Goal: Entertainment & Leisure: Consume media (video, audio)

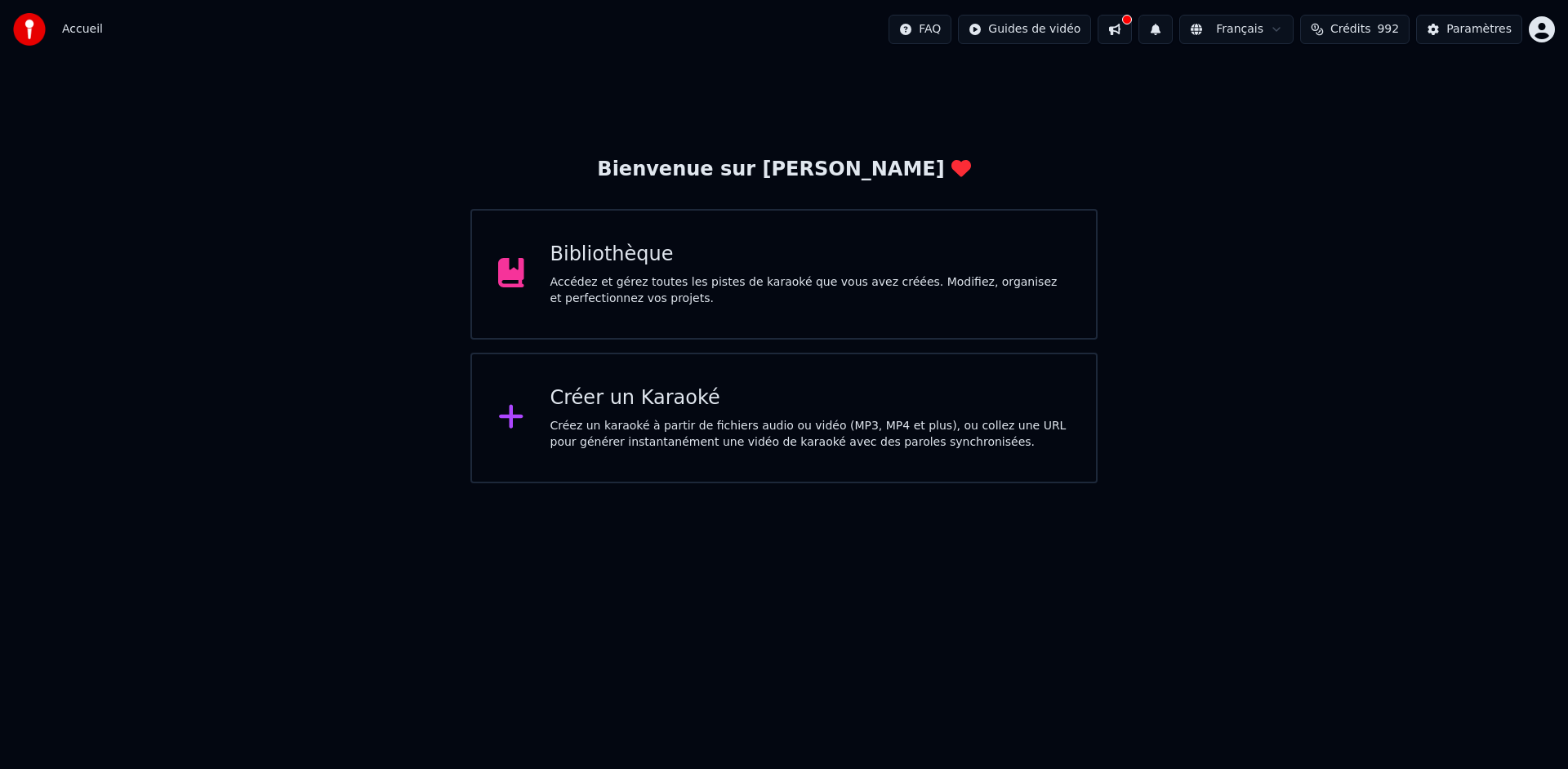
click at [1034, 308] on div "Bibliothèque Accédez et gérez toutes les pistes de karaoké que vous avez créées…" at bounding box center [784, 274] width 628 height 131
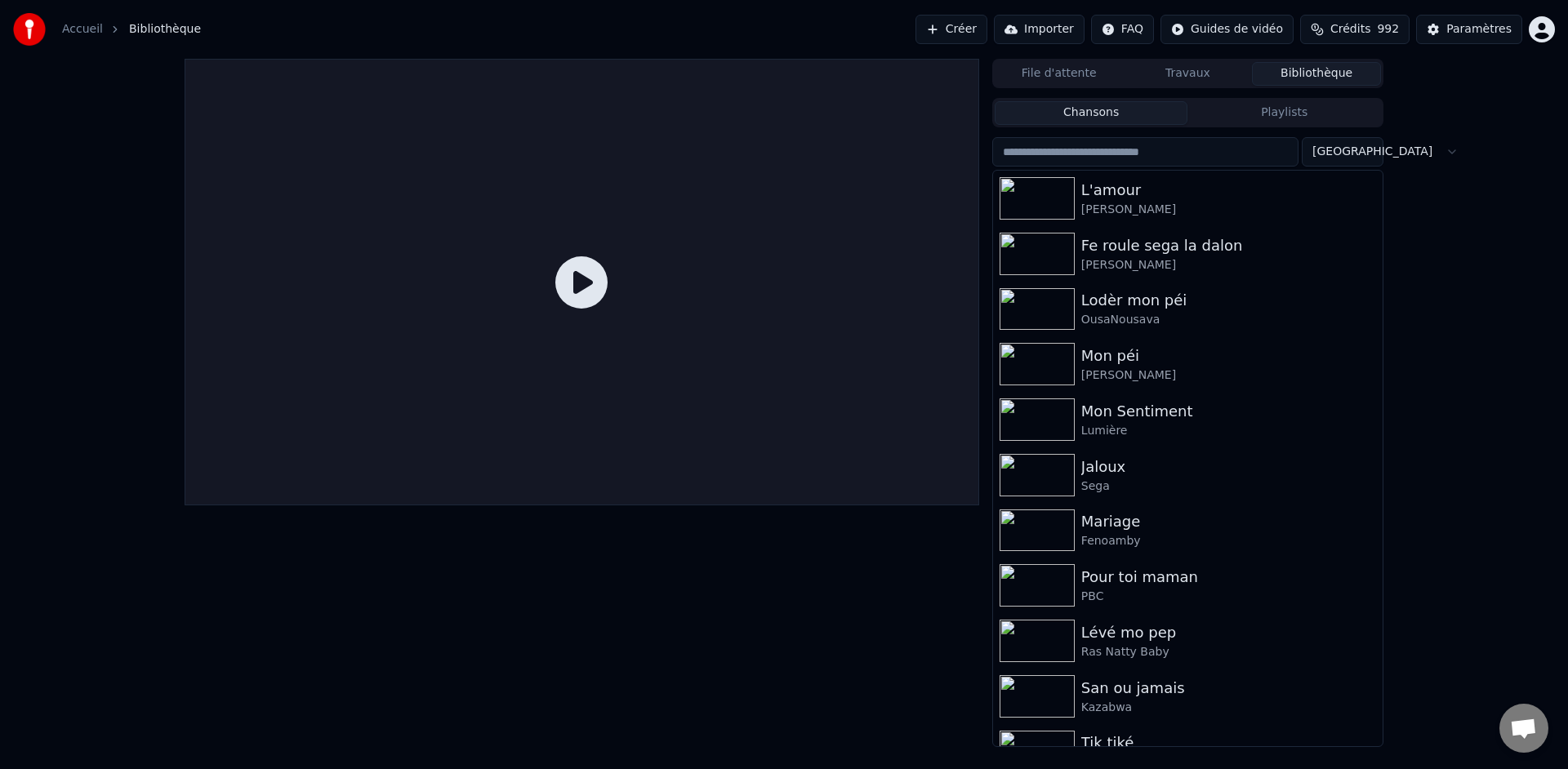
click at [1100, 156] on input "search" at bounding box center [1145, 152] width 306 height 29
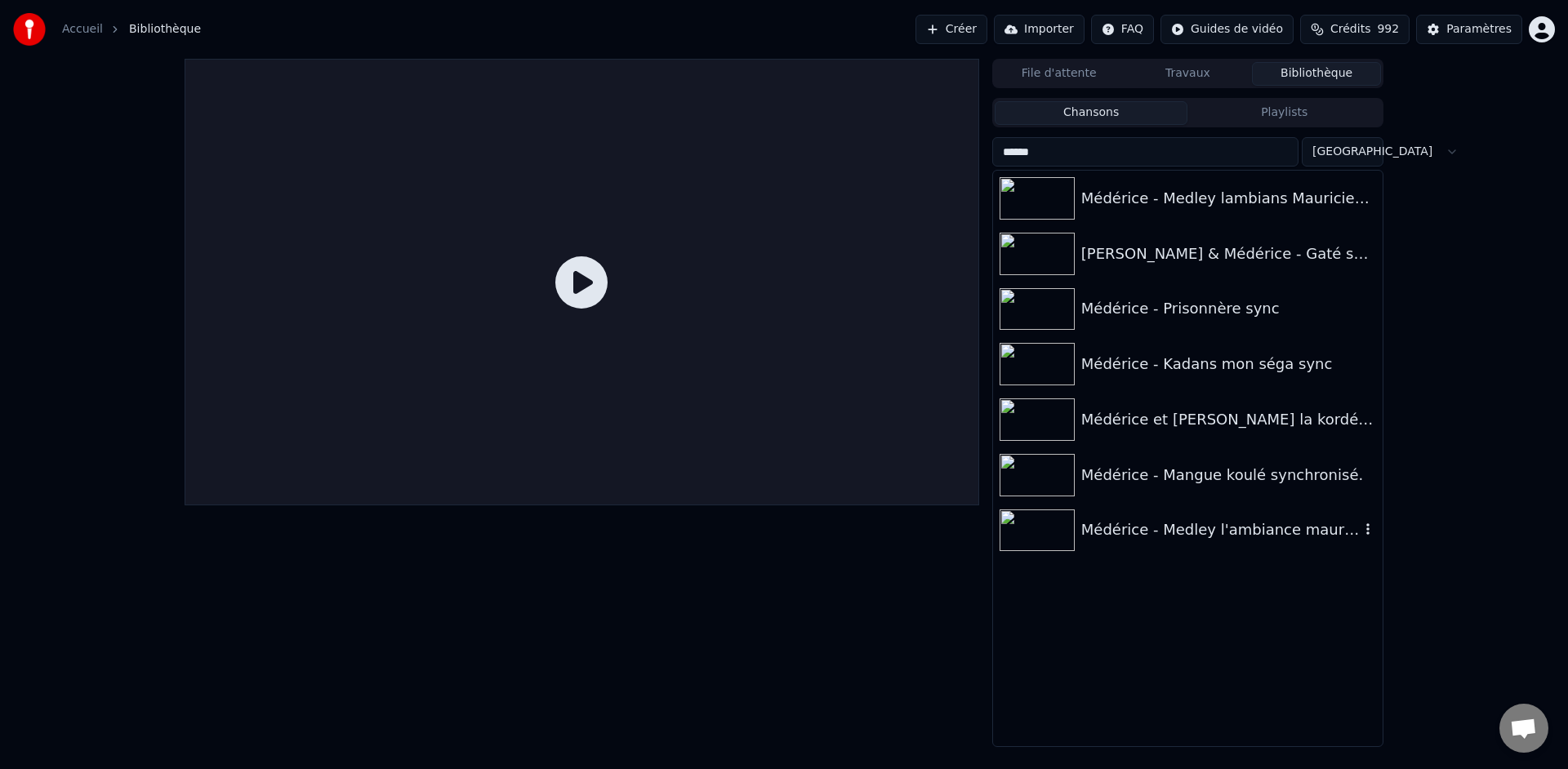
type input "******"
click at [1108, 522] on div "Médérice - Medley l'ambiance mauricien 2" at bounding box center [1221, 530] width 279 height 23
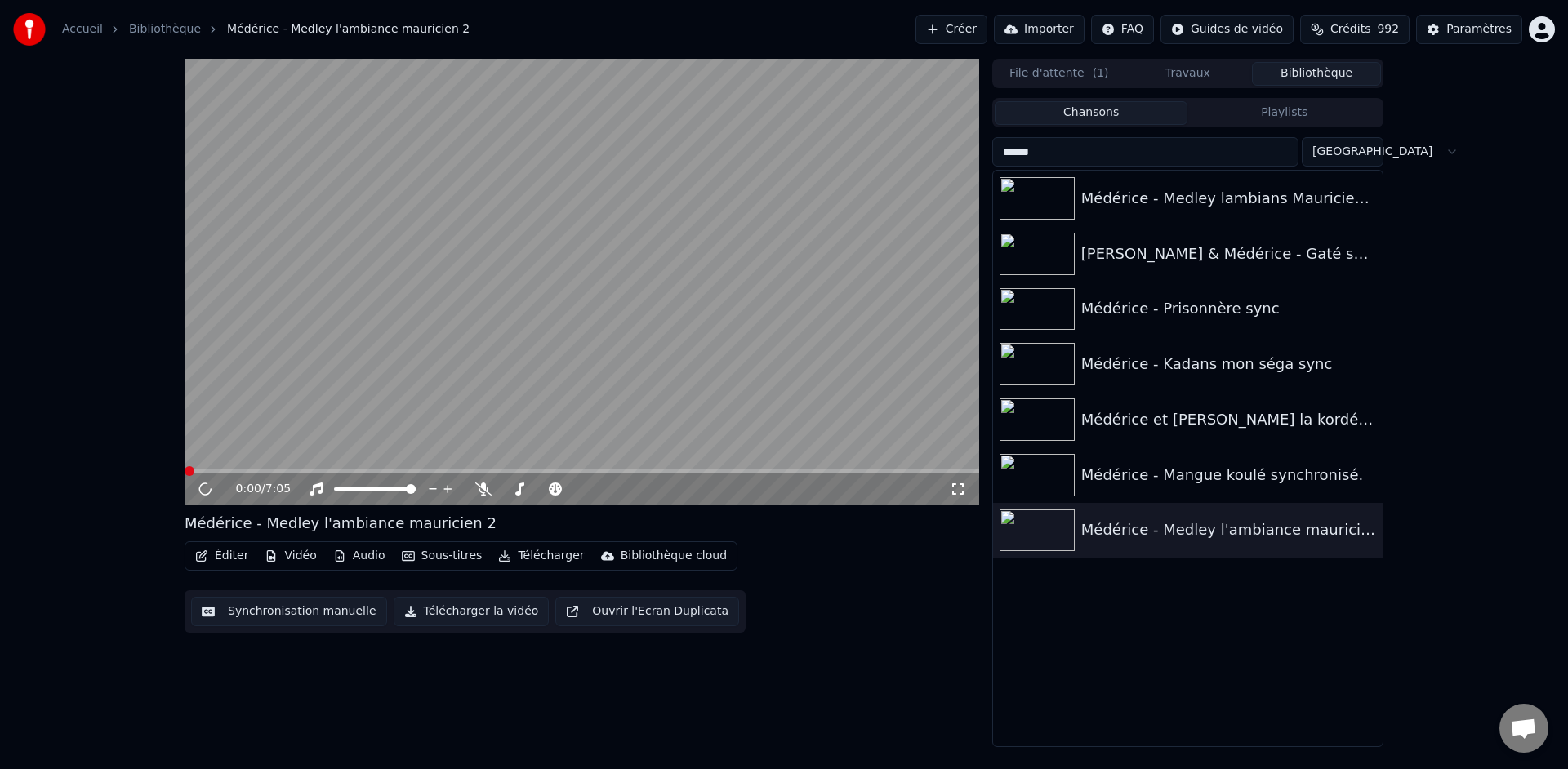
click at [717, 420] on video at bounding box center [581, 282] width 794 height 447
click at [624, 370] on video at bounding box center [581, 282] width 794 height 447
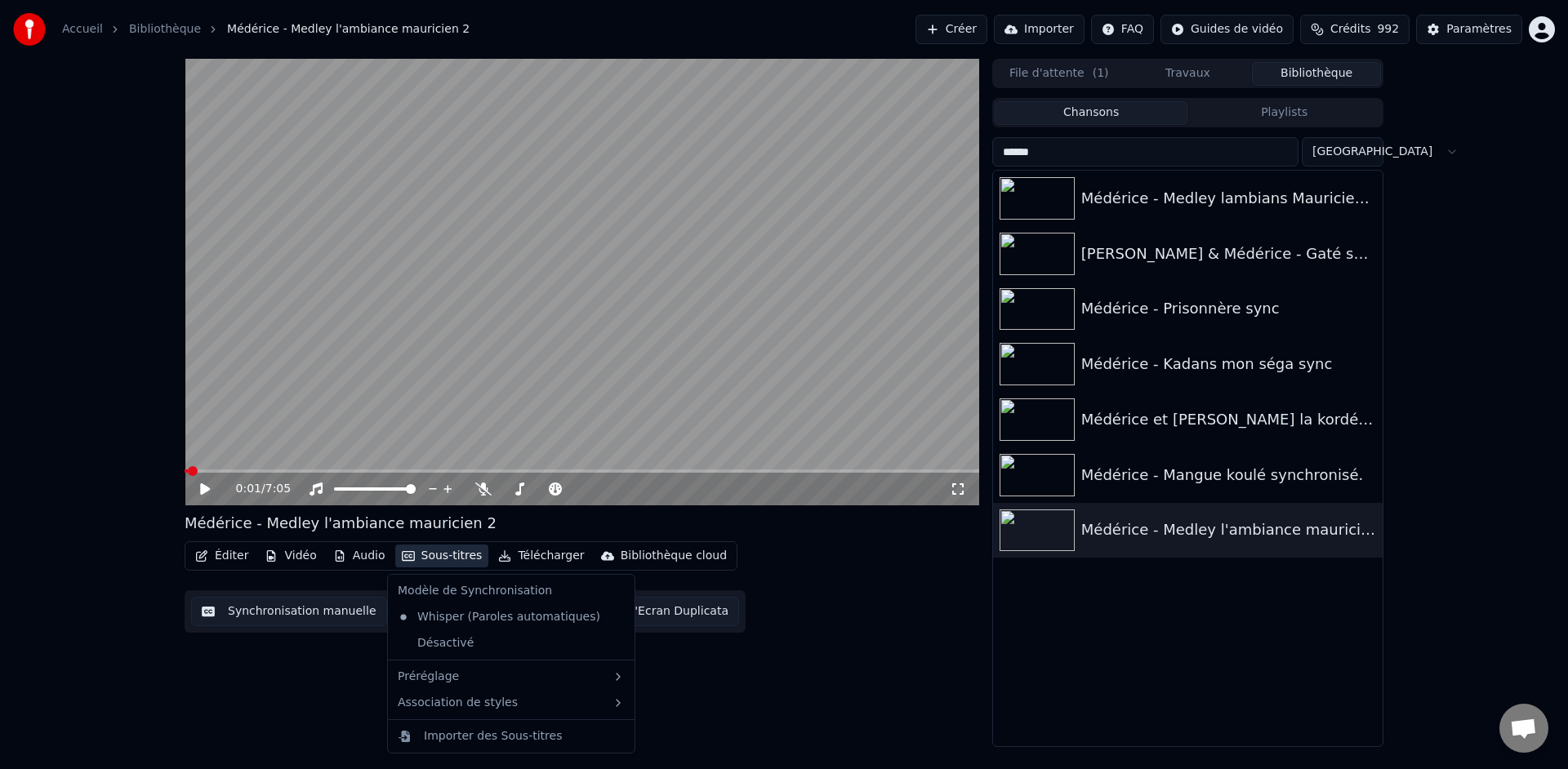
click at [419, 551] on button "Sous-titres" at bounding box center [442, 556] width 94 height 23
click at [431, 639] on div "Désactivé" at bounding box center [511, 644] width 240 height 26
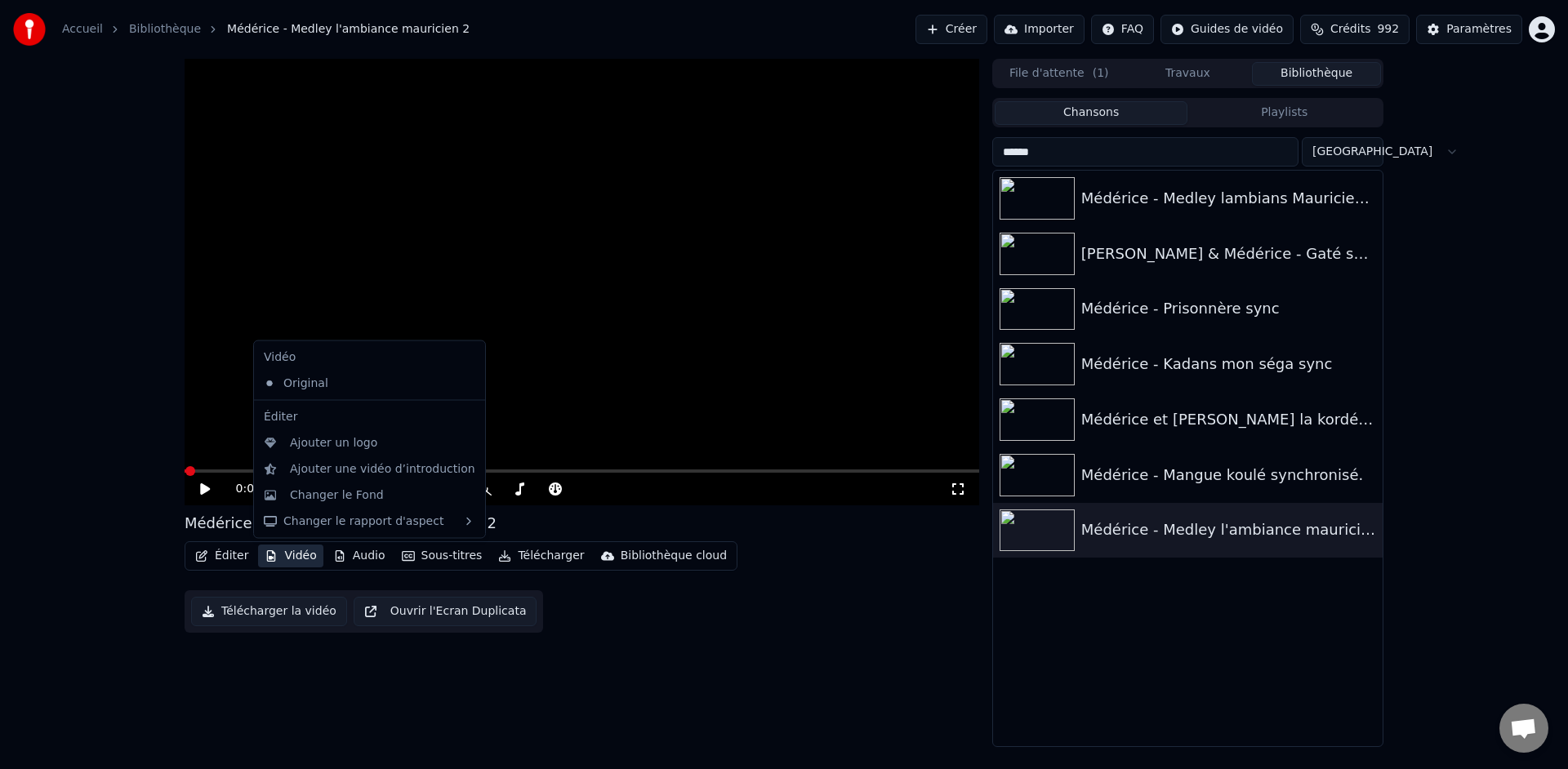
click at [952, 493] on icon at bounding box center [957, 489] width 16 height 13
